Goal: Information Seeking & Learning: Learn about a topic

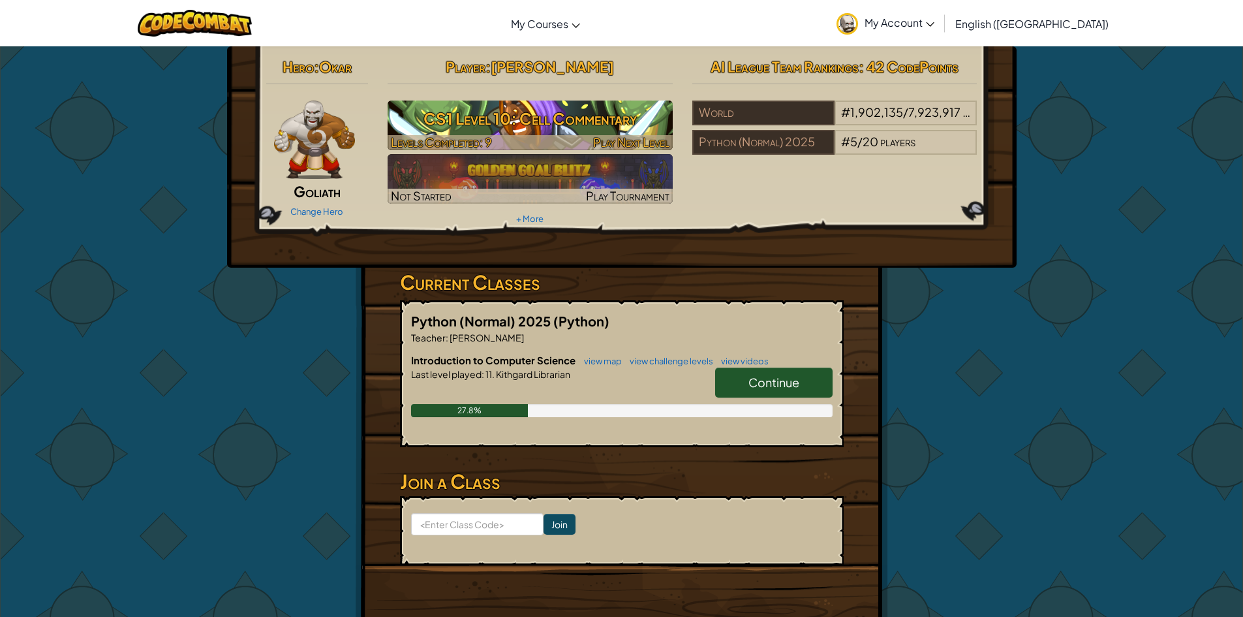
click at [510, 136] on div at bounding box center [530, 142] width 285 height 15
